Goal: Task Accomplishment & Management: Manage account settings

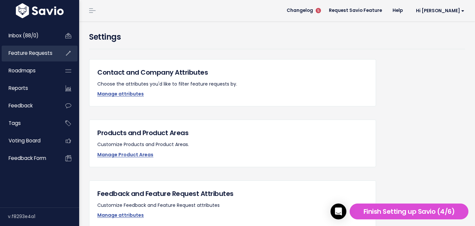
click at [40, 56] on span "Feature Requests" at bounding box center [31, 52] width 44 height 7
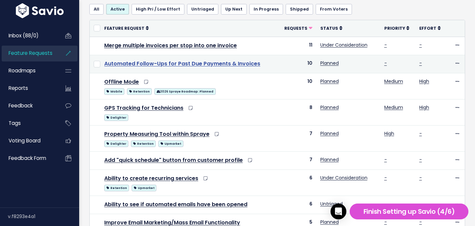
scroll to position [45, 0]
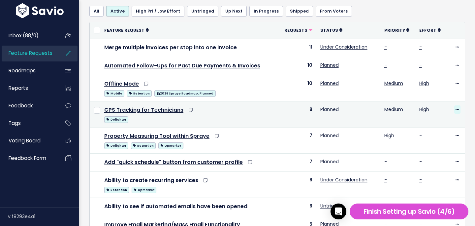
click at [458, 108] on icon at bounding box center [457, 110] width 4 height 4
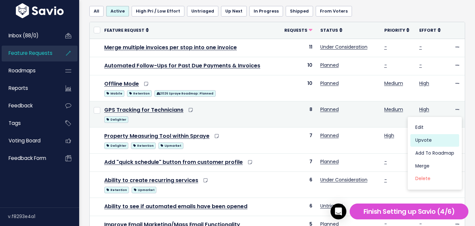
click at [425, 138] on link "Upvote" at bounding box center [434, 140] width 49 height 13
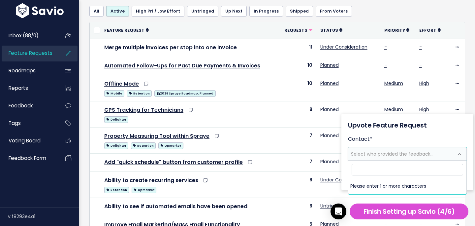
click at [394, 174] on input "search" at bounding box center [407, 170] width 111 height 12
click at [455, 32] on th at bounding box center [457, 30] width 15 height 16
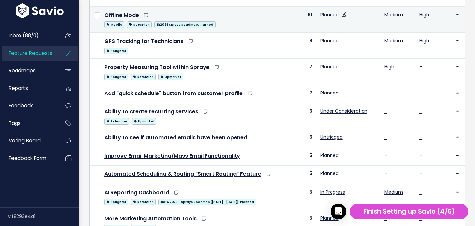
scroll to position [120, 0]
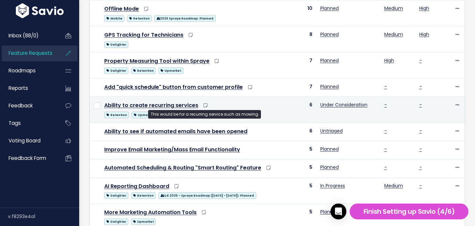
click at [203, 107] on icon at bounding box center [205, 105] width 4 height 5
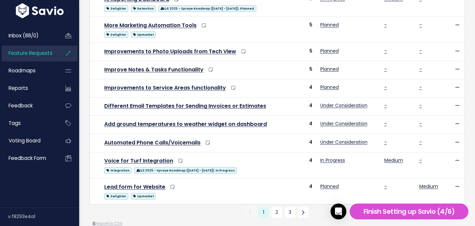
scroll to position [318, 0]
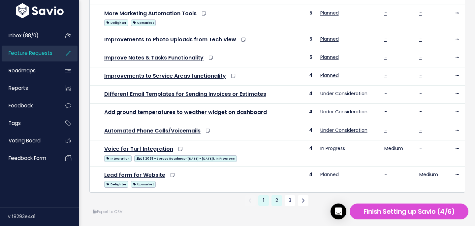
click at [277, 202] on link "2" at bounding box center [276, 200] width 11 height 11
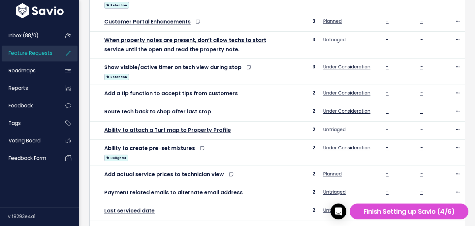
scroll to position [354, 0]
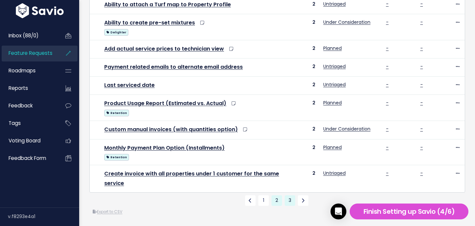
click at [291, 201] on link "3" at bounding box center [290, 200] width 11 height 11
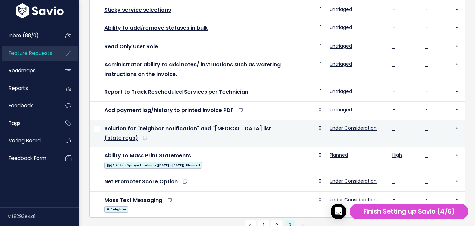
scroll to position [206, 0]
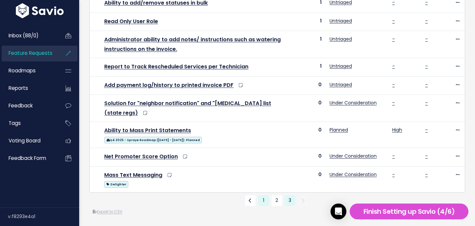
click at [265, 202] on link "1" at bounding box center [263, 200] width 11 height 11
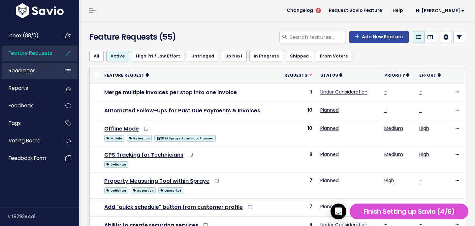
click at [29, 64] on link "Roadmaps" at bounding box center [28, 70] width 53 height 15
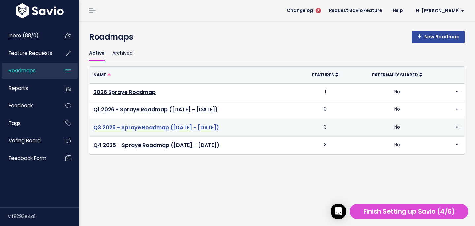
click at [135, 126] on link "Q3 2025 - Spraye Roadmap ([DATE] - [DATE])" at bounding box center [156, 127] width 126 height 8
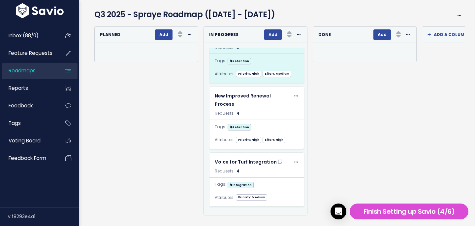
scroll to position [24, 0]
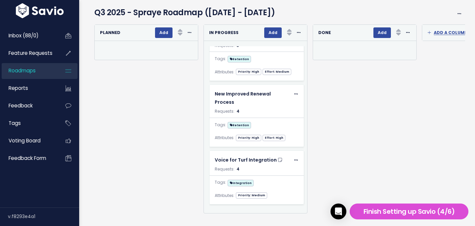
click link "Roadmaps"
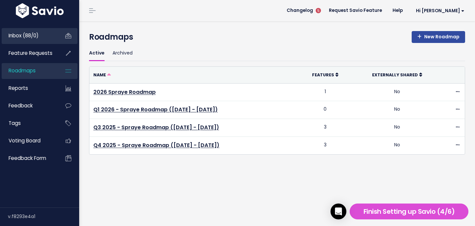
click at [23, 35] on span "Inbox (88/0)" at bounding box center [24, 35] width 30 height 7
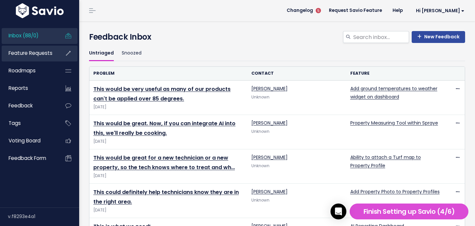
click at [30, 52] on span "Feature Requests" at bounding box center [31, 52] width 44 height 7
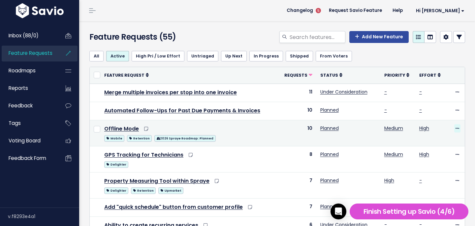
click at [456, 128] on icon at bounding box center [457, 128] width 4 height 4
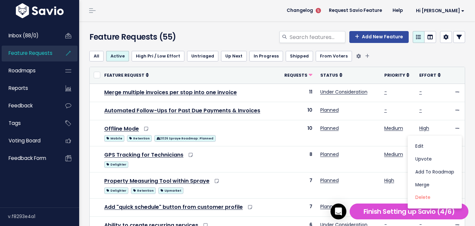
click at [386, 57] on ul "All Active High Pri / Low Effort Untriaged Up Next In Progress Shipped From Vot…" at bounding box center [277, 56] width 376 height 11
click at [258, 56] on link "In Progress" at bounding box center [266, 56] width 34 height 11
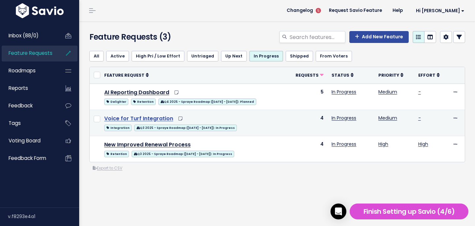
click at [151, 119] on link "Voice for Turf Integration" at bounding box center [138, 118] width 69 height 8
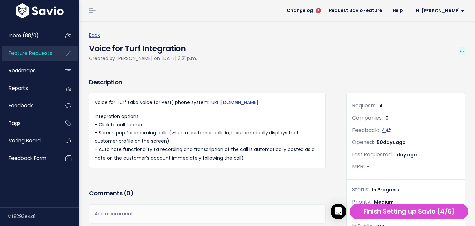
click at [463, 51] on icon at bounding box center [462, 51] width 4 height 4
click at [429, 68] on link "Edit" at bounding box center [439, 69] width 49 height 13
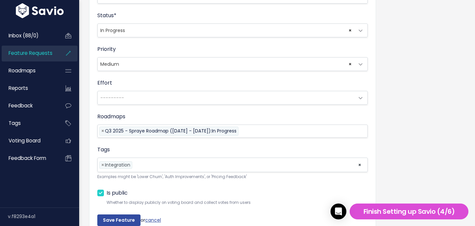
scroll to position [225, 0]
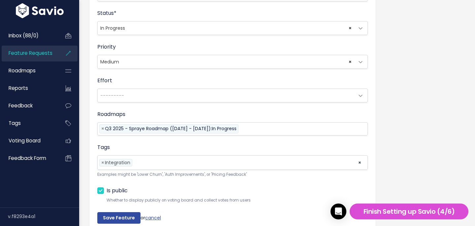
click at [224, 32] on span "× In Progress" at bounding box center [226, 27] width 257 height 13
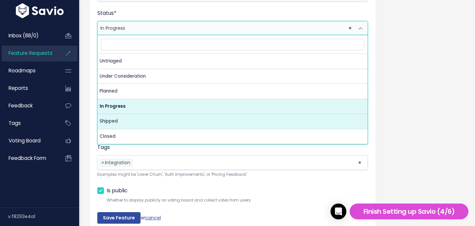
select select "SHIPPED"
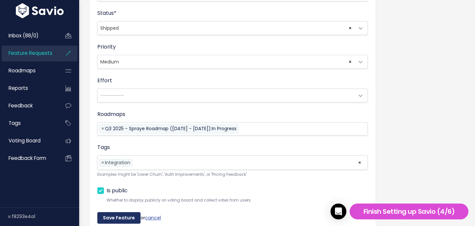
click at [126, 215] on input "Save Feature" at bounding box center [118, 218] width 43 height 12
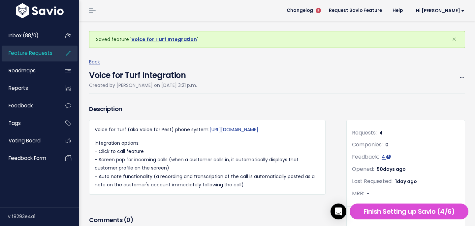
click at [46, 53] on span "Feature Requests" at bounding box center [31, 52] width 44 height 7
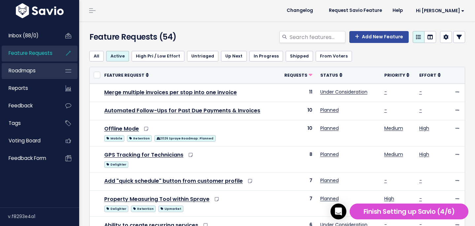
click at [25, 69] on span "Roadmaps" at bounding box center [22, 70] width 27 height 7
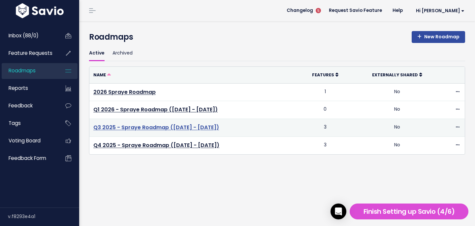
click at [161, 127] on link "Q3 2025 - Spraye Roadmap ([DATE] - [DATE])" at bounding box center [156, 127] width 126 height 8
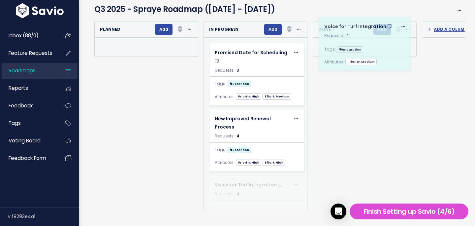
scroll to position [11, 0]
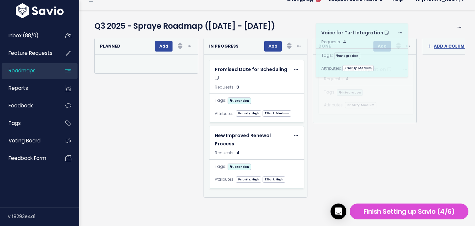
drag, startPoint x: 259, startPoint y: 178, endPoint x: 365, endPoint y: 57, distance: 161.2
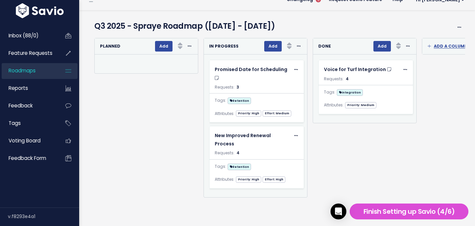
click at [47, 80] on ul "Inbox (88/0) Feature Requests Roadmaps Reports" at bounding box center [40, 97] width 76 height 138
click at [48, 72] on link "Roadmaps" at bounding box center [28, 70] width 53 height 15
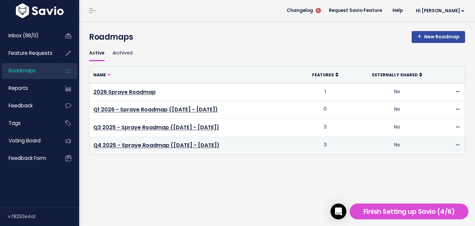
click at [134, 140] on td "Q4 2025 - Spraye Roadmap ([DATE] - [DATE])" at bounding box center [193, 144] width 209 height 17
click at [132, 149] on td "Q4 2025 - Spraye Roadmap ([DATE] - [DATE])" at bounding box center [193, 144] width 209 height 17
click at [133, 147] on link "Q4 2025 - Spraye Roadmap ([DATE] - [DATE])" at bounding box center [156, 145] width 126 height 8
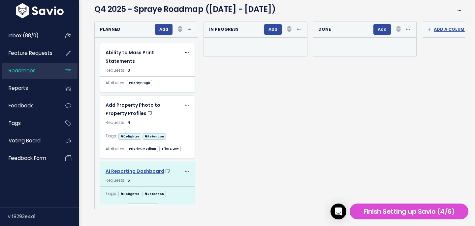
scroll to position [15, 0]
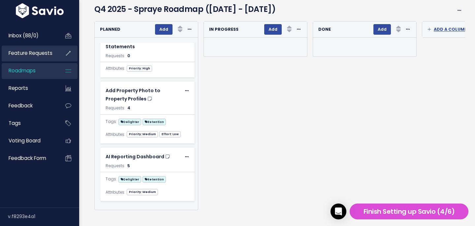
click at [28, 53] on span "Feature Requests" at bounding box center [31, 52] width 44 height 7
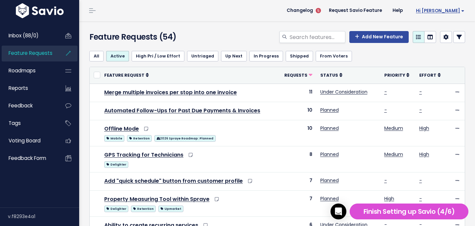
click at [455, 13] on span "Hi [PERSON_NAME]" at bounding box center [440, 10] width 48 height 5
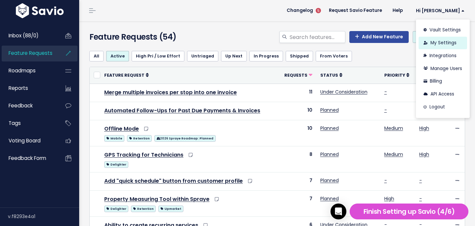
click at [441, 41] on link "My Settings" at bounding box center [442, 43] width 48 height 13
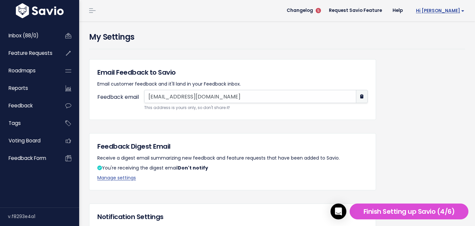
click at [462, 11] on span "Hi [PERSON_NAME]" at bounding box center [440, 10] width 48 height 5
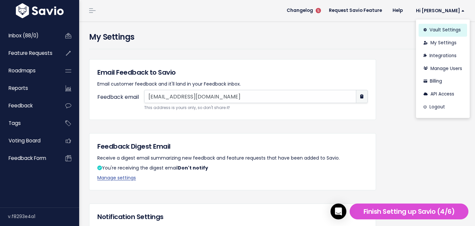
click at [449, 28] on link "Vault Settings" at bounding box center [442, 30] width 48 height 13
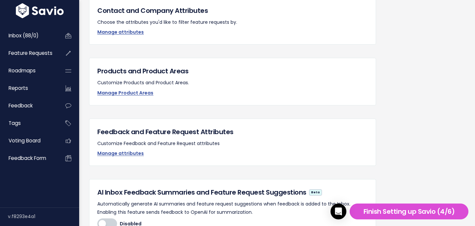
scroll to position [62, 0]
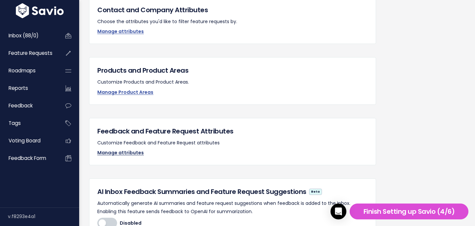
click at [125, 153] on link "Manage attributes" at bounding box center [120, 152] width 46 height 7
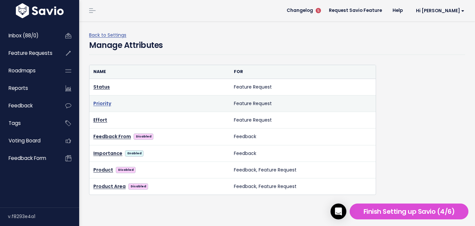
click at [109, 103] on link "Priority" at bounding box center [102, 103] width 18 height 7
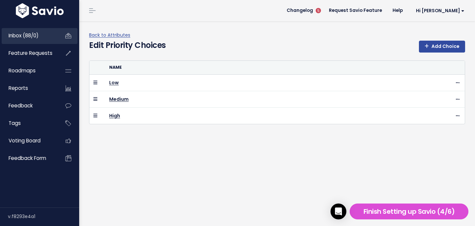
click at [16, 34] on span "Inbox (88/0)" at bounding box center [24, 35] width 30 height 7
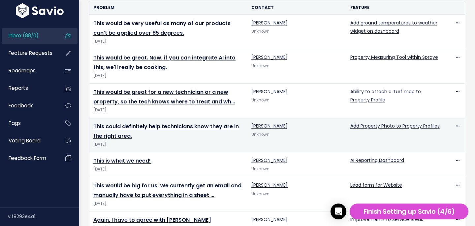
scroll to position [66, 0]
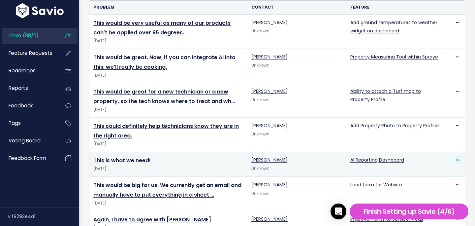
click at [458, 160] on icon at bounding box center [458, 160] width 4 height 4
click at [135, 161] on link "This is what we need!" at bounding box center [121, 160] width 57 height 8
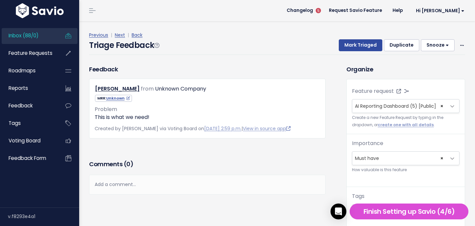
click at [449, 47] on button "Snooze" at bounding box center [438, 45] width 34 height 12
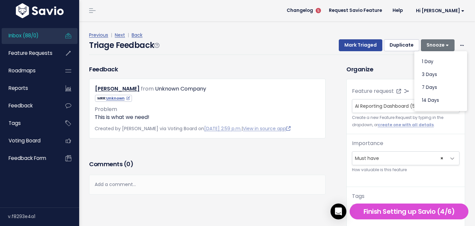
click at [301, 54] on div "Triage Feedback Mark Triaged Duplicate Snooze 1 day 3 days 7 days 14 days Edit …" at bounding box center [277, 46] width 376 height 15
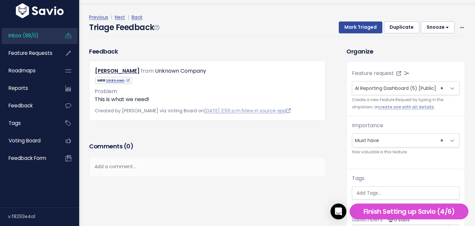
scroll to position [18, 0]
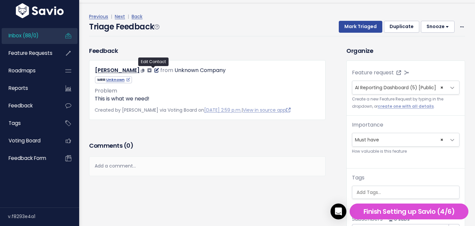
click at [154, 70] on icon at bounding box center [156, 70] width 5 height 5
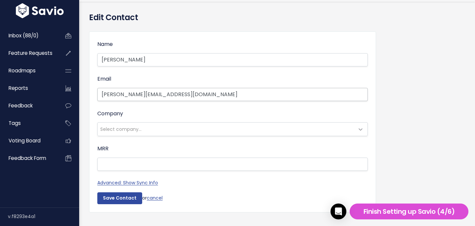
scroll to position [32, 0]
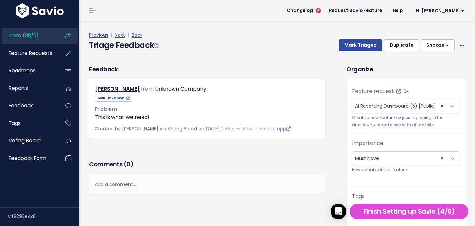
click at [17, 36] on span "Inbox (88/0)" at bounding box center [24, 35] width 30 height 7
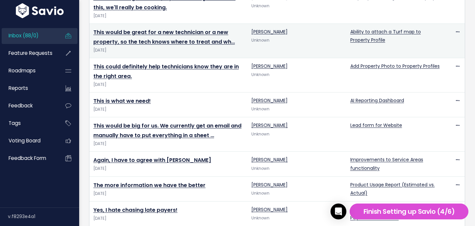
scroll to position [126, 0]
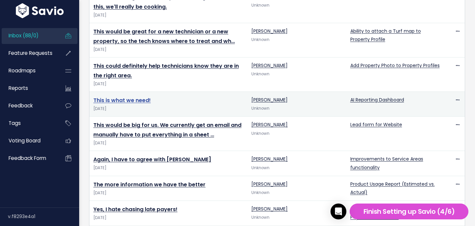
click at [121, 99] on link "This is what we need!" at bounding box center [121, 100] width 57 height 8
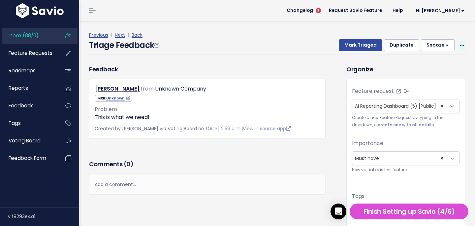
click at [463, 45] on icon at bounding box center [462, 46] width 4 height 4
click at [249, 47] on div "Triage Feedback Mark Triaged Duplicate [GEOGRAPHIC_DATA] 1 day 3 days 7 days 14…" at bounding box center [277, 46] width 376 height 15
click at [36, 38] on span "Inbox (88/0)" at bounding box center [24, 35] width 30 height 7
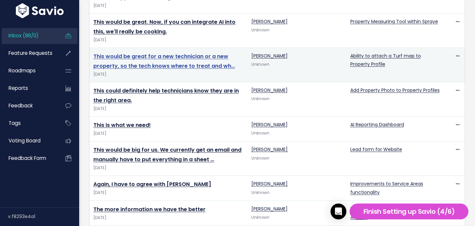
scroll to position [103, 0]
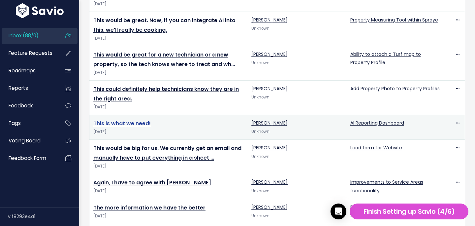
click at [145, 123] on link "This is what we need!" at bounding box center [121, 123] width 57 height 8
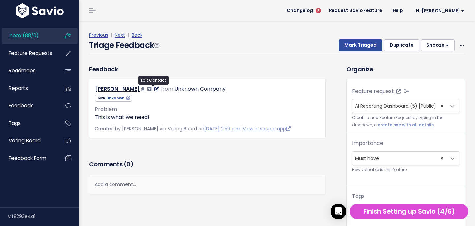
click at [154, 90] on icon at bounding box center [156, 88] width 5 height 5
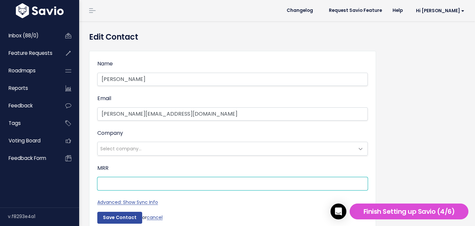
click at [122, 179] on input "MRR" at bounding box center [232, 183] width 270 height 13
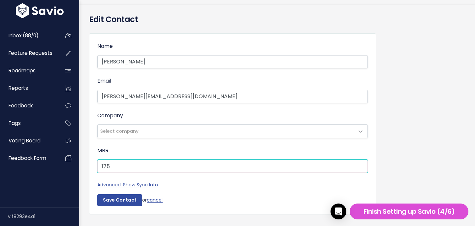
scroll to position [32, 0]
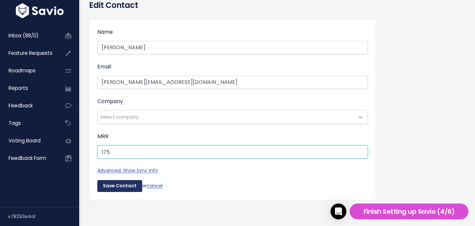
type input "175"
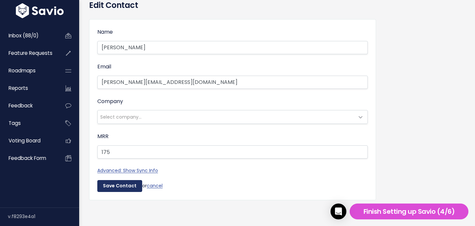
click at [103, 188] on input "Save Contact" at bounding box center [119, 186] width 45 height 12
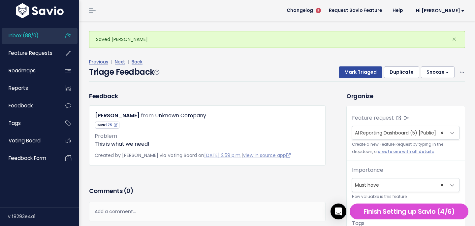
click at [27, 34] on span "Inbox (88/0)" at bounding box center [24, 35] width 30 height 7
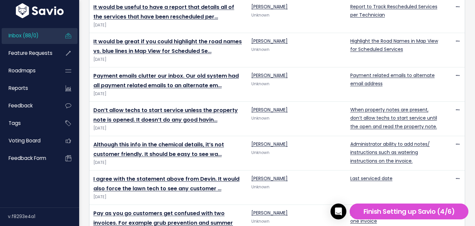
scroll to position [843, 0]
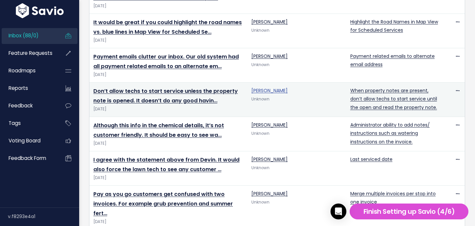
click at [257, 87] on link "[PERSON_NAME]" at bounding box center [269, 90] width 36 height 7
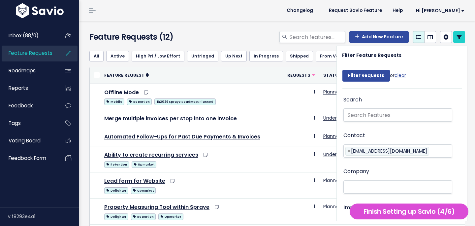
select select
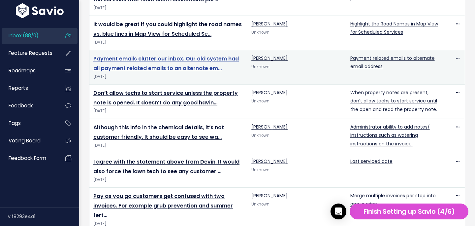
scroll to position [843, 0]
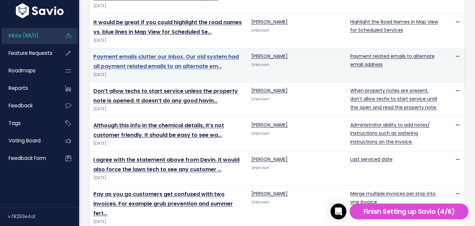
click at [121, 59] on link "Payment emails clutter our inbox. Our old system had all payment related emails…" at bounding box center [165, 61] width 145 height 17
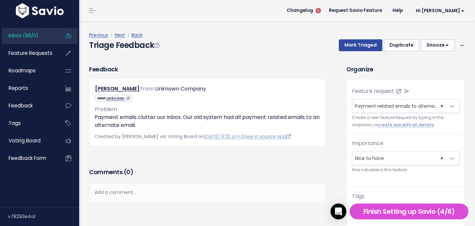
click at [127, 98] on icon at bounding box center [127, 98] width 5 height 4
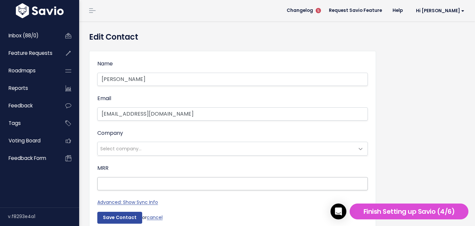
click at [124, 180] on input "MRR" at bounding box center [232, 183] width 270 height 13
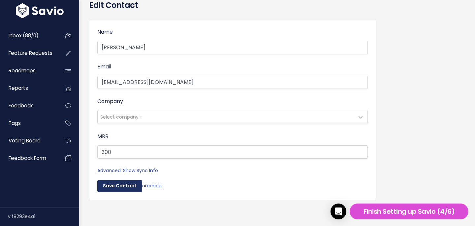
type input "300"
click at [120, 184] on input "Save Contact" at bounding box center [119, 186] width 45 height 12
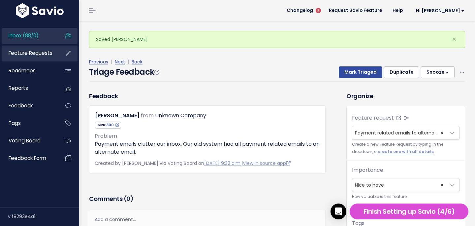
click at [39, 56] on span "Feature Requests" at bounding box center [31, 52] width 44 height 7
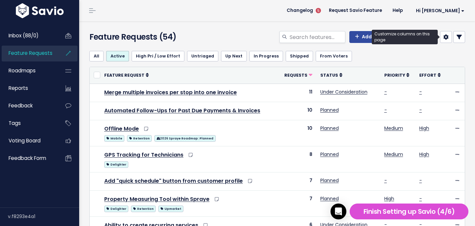
click at [448, 38] on icon at bounding box center [445, 36] width 5 height 5
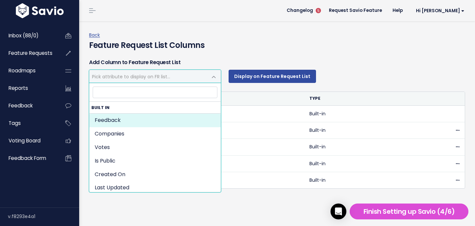
click at [213, 76] on span at bounding box center [213, 76] width 13 height 13
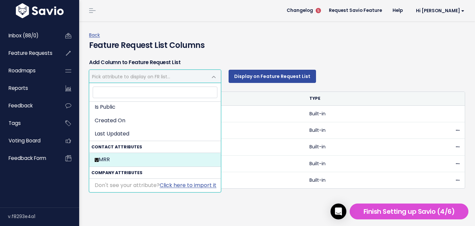
scroll to position [54, 0]
select select "{"id": 60785, "source_id": 8, "source_name": "Savio", "crm_object_type": "APPUS…"
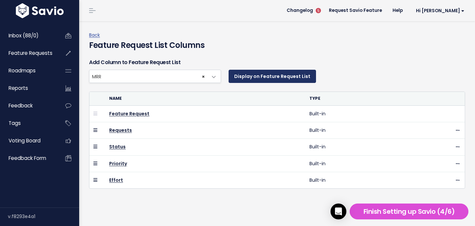
click at [280, 75] on button "Display on Feature Request List" at bounding box center [272, 76] width 87 height 13
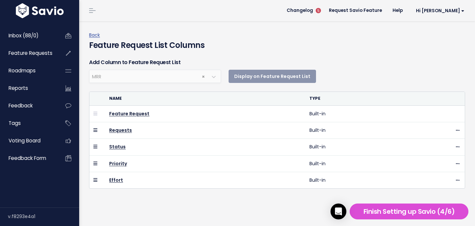
select select
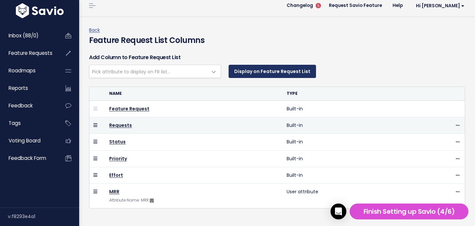
scroll to position [13, 0]
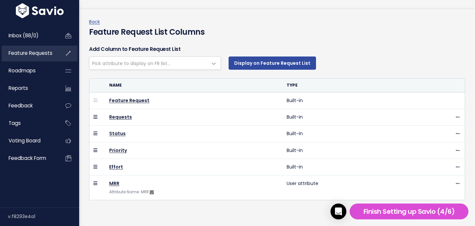
click at [31, 57] on link "Feature Requests" at bounding box center [28, 53] width 53 height 15
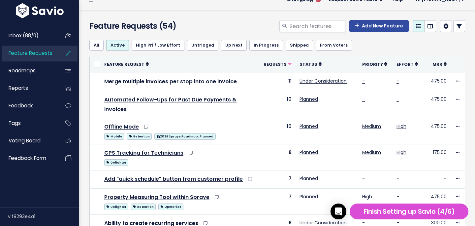
scroll to position [9, 0]
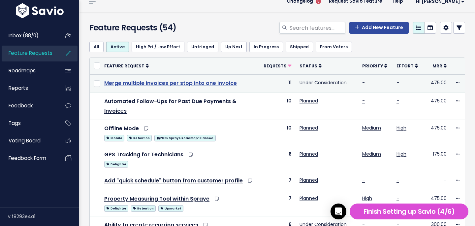
click at [131, 83] on link "Merge multiple invoices per stop into one invoice" at bounding box center [170, 83] width 133 height 8
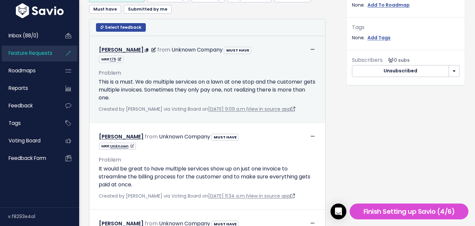
scroll to position [263, 0]
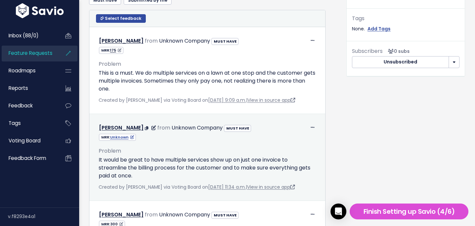
click at [133, 138] on icon at bounding box center [131, 137] width 5 height 4
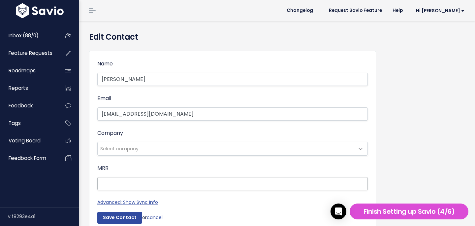
click at [192, 185] on input "MRR" at bounding box center [232, 183] width 270 height 13
type input "150"
click at [106, 220] on input "Save Contact" at bounding box center [119, 217] width 45 height 12
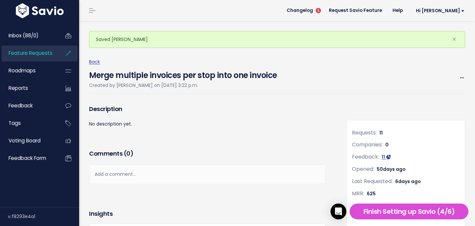
click at [101, 62] on div "Back Merge multiple invoices per stop into one invoice Created by Caitlin Schli…" at bounding box center [279, 75] width 381 height 35
click at [94, 65] on div "Back Merge multiple invoices per stop into one invoice Created by Caitlin Schli…" at bounding box center [279, 75] width 381 height 35
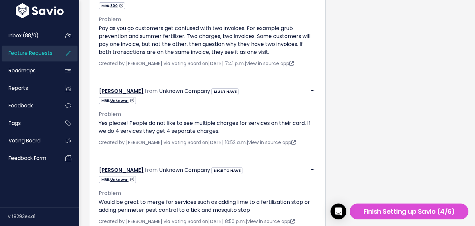
scroll to position [509, 0]
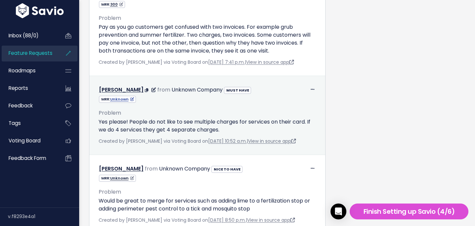
click at [131, 101] on icon at bounding box center [131, 99] width 5 height 4
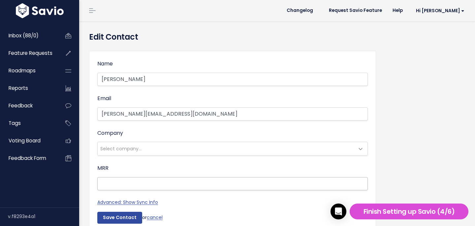
click at [122, 179] on input "MRR" at bounding box center [232, 183] width 270 height 13
type input "150"
click at [118, 216] on input "Save Contact" at bounding box center [119, 217] width 45 height 12
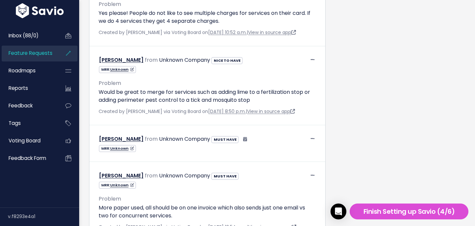
scroll to position [622, 0]
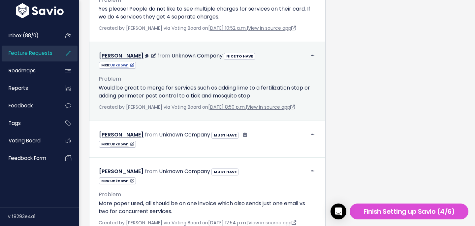
click at [132, 67] on icon at bounding box center [131, 65] width 5 height 4
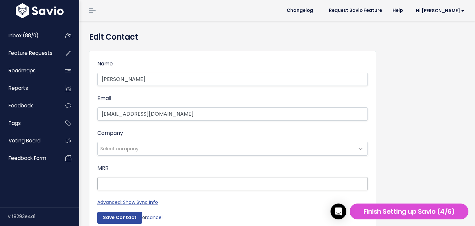
click at [131, 180] on input "MRR" at bounding box center [232, 183] width 270 height 13
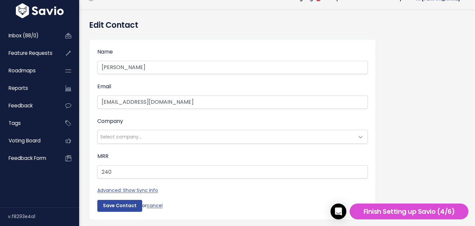
scroll to position [28, 0]
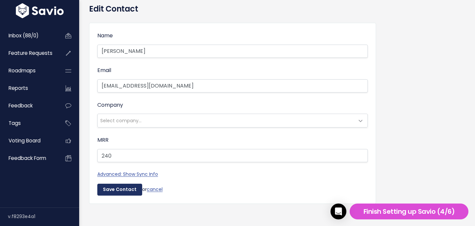
type input "240"
click at [119, 192] on input "Save Contact" at bounding box center [119, 189] width 45 height 12
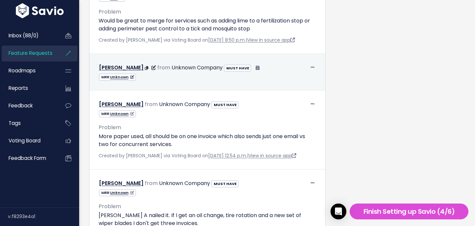
scroll to position [691, 0]
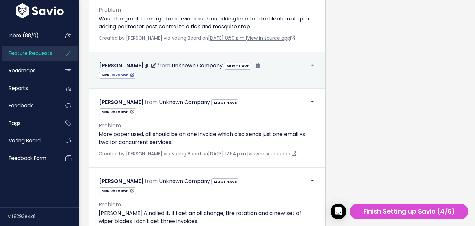
click at [131, 77] on icon at bounding box center [131, 75] width 5 height 4
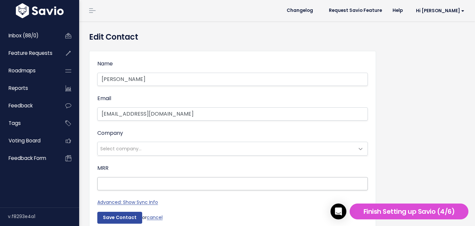
click at [121, 182] on input "MRR" at bounding box center [232, 183] width 270 height 13
type input "119"
click at [109, 216] on input "Save Contact" at bounding box center [119, 217] width 45 height 12
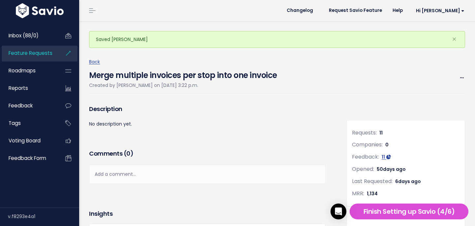
click at [52, 53] on link "Feature Requests" at bounding box center [28, 53] width 53 height 15
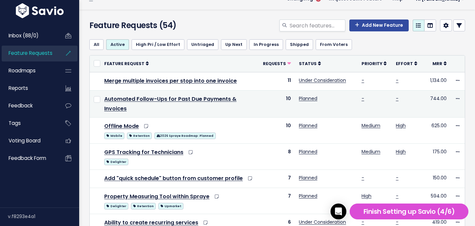
scroll to position [14, 0]
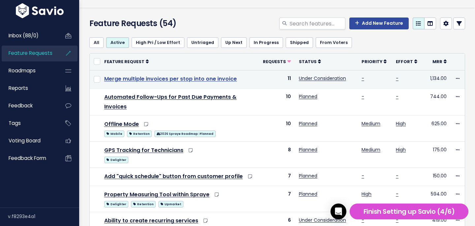
click at [153, 75] on link "Merge multiple invoices per stop into one invoice" at bounding box center [170, 79] width 133 height 8
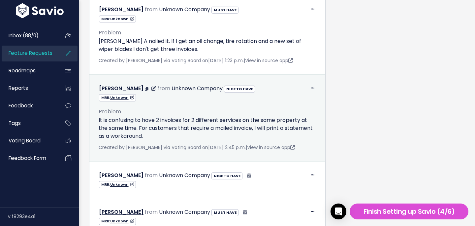
scroll to position [844, 0]
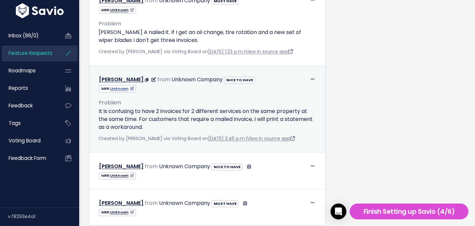
click at [133, 90] on icon at bounding box center [131, 89] width 5 height 4
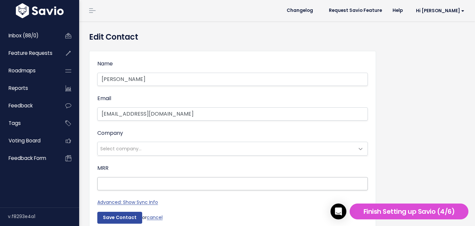
click at [138, 182] on input "MRR" at bounding box center [232, 183] width 270 height 13
type input "5"
type input "450"
click at [130, 219] on input "Save Contact" at bounding box center [119, 217] width 45 height 12
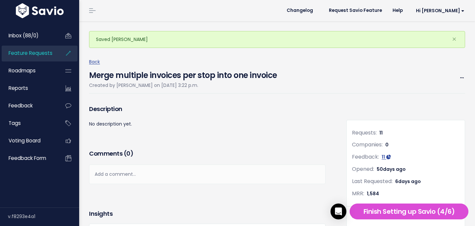
click at [26, 51] on span "Feature Requests" at bounding box center [31, 52] width 44 height 7
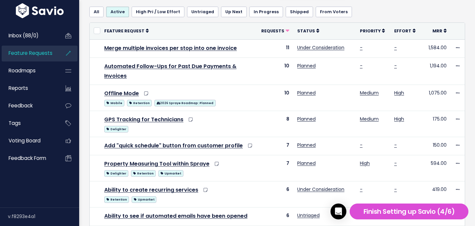
scroll to position [45, 0]
